Goal: Transaction & Acquisition: Purchase product/service

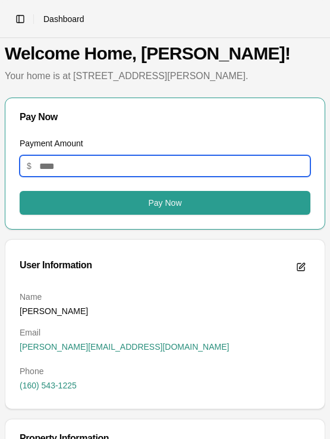
click at [128, 165] on input "Payment Amount" at bounding box center [165, 165] width 291 height 21
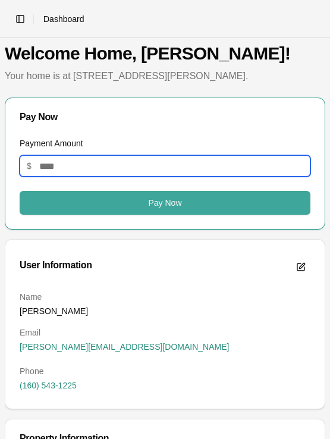
type input "**"
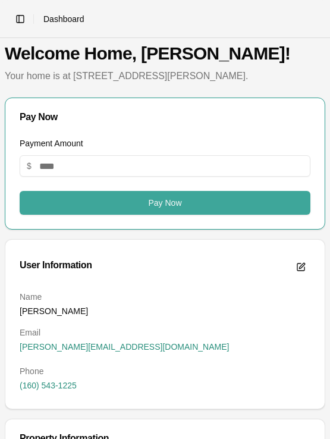
click at [152, 198] on button "Pay Now" at bounding box center [165, 203] width 291 height 24
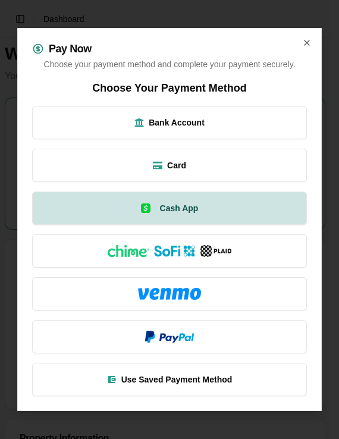
click at [170, 208] on span "Cash App" at bounding box center [179, 208] width 39 height 12
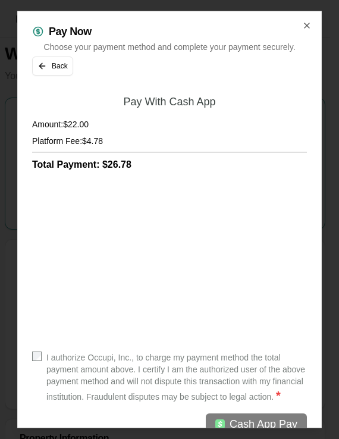
click at [42, 356] on div "I authorize Occupi, Inc., to charge my payment method the total payment amount …" at bounding box center [169, 378] width 275 height 52
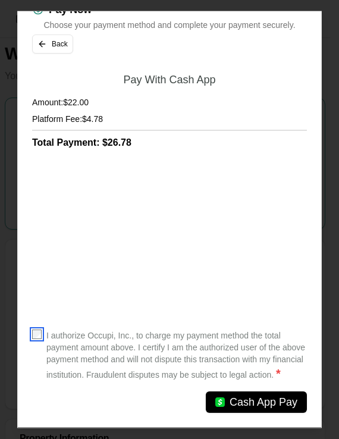
scroll to position [34, 0]
click at [252, 401] on span "Cash App Pay" at bounding box center [264, 403] width 68 height 17
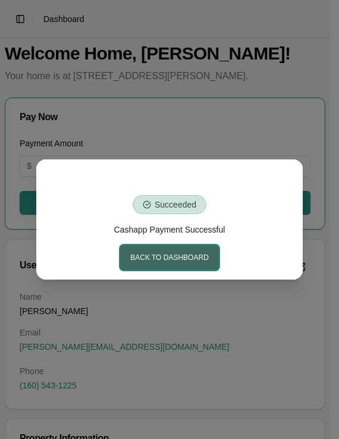
click at [147, 258] on button "Back to Dashboard" at bounding box center [169, 257] width 99 height 25
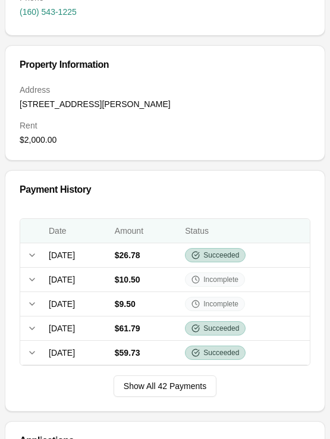
scroll to position [375, 0]
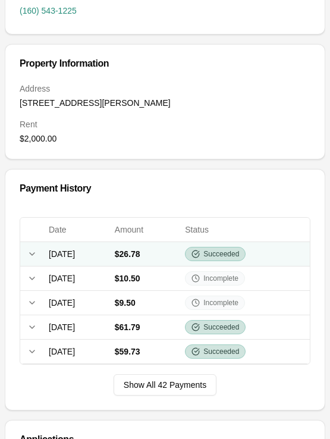
click at [110, 252] on td "[DATE]" at bounding box center [77, 254] width 66 height 24
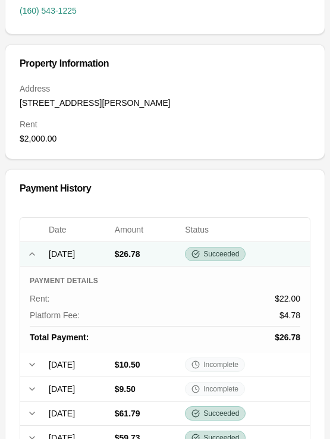
click at [110, 254] on td "[DATE]" at bounding box center [77, 254] width 66 height 24
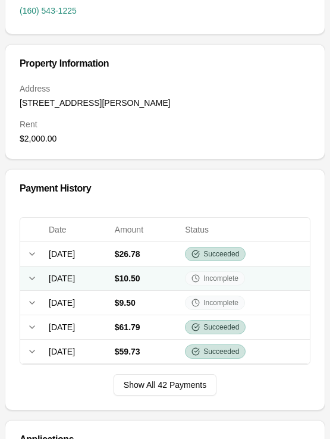
click at [110, 276] on td "[DATE]" at bounding box center [77, 279] width 66 height 24
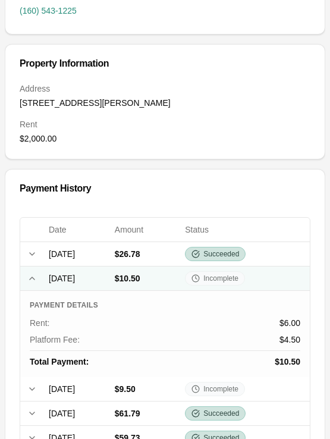
click at [110, 276] on td "[DATE]" at bounding box center [77, 279] width 66 height 24
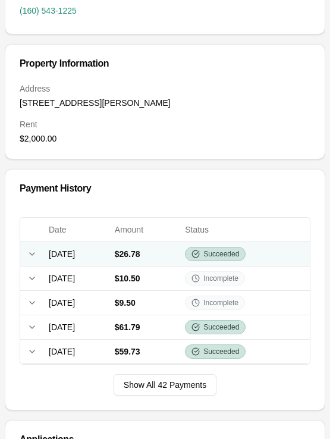
click at [110, 261] on td "[DATE]" at bounding box center [77, 254] width 66 height 24
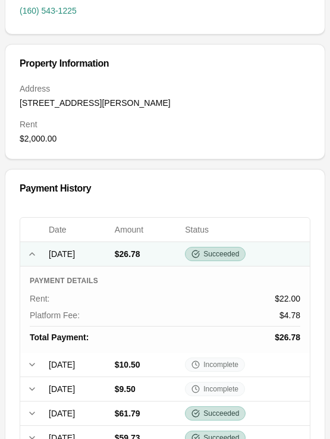
click at [110, 254] on td "[DATE]" at bounding box center [77, 254] width 66 height 24
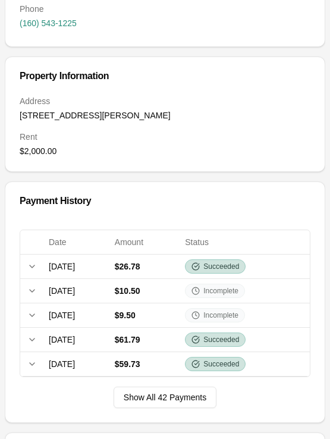
scroll to position [352, 0]
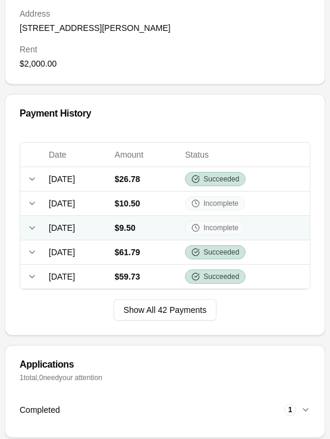
scroll to position [378, 0]
